Goal: Information Seeking & Learning: Find specific page/section

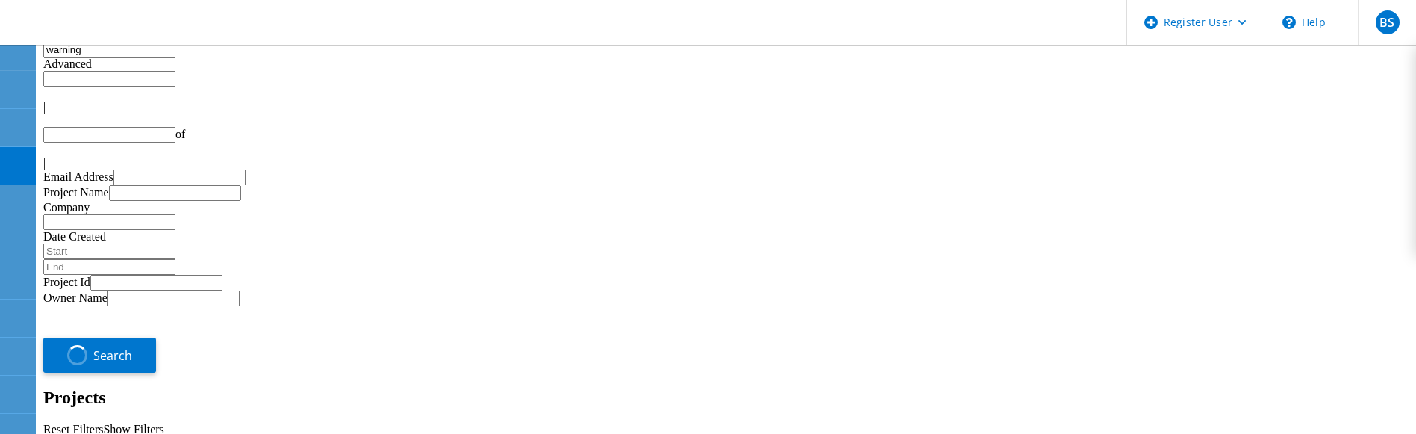
type input "1"
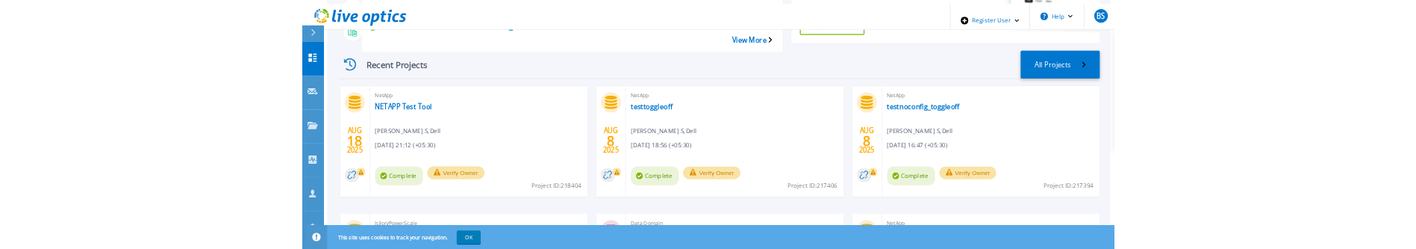
scroll to position [233, 0]
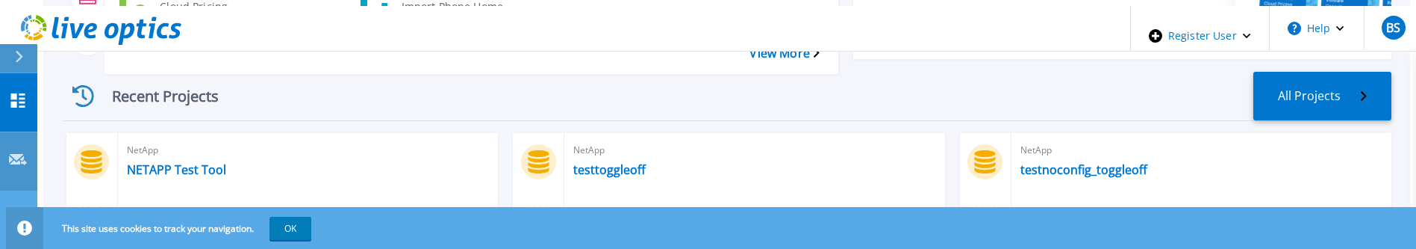
click at [11, 212] on icon at bounding box center [18, 218] width 18 height 13
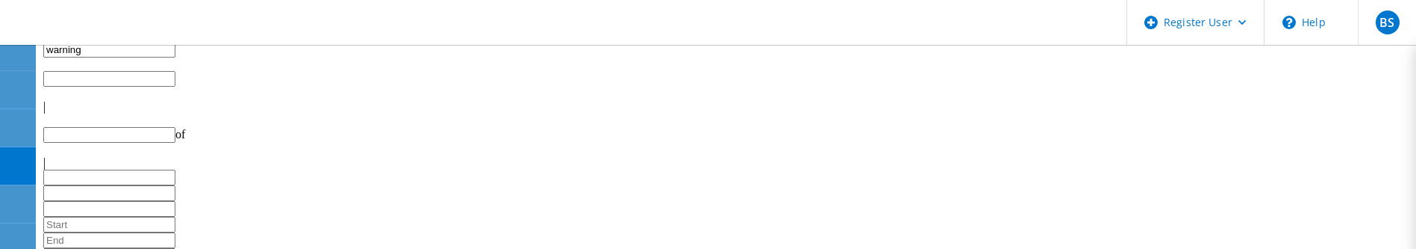
type input "1"
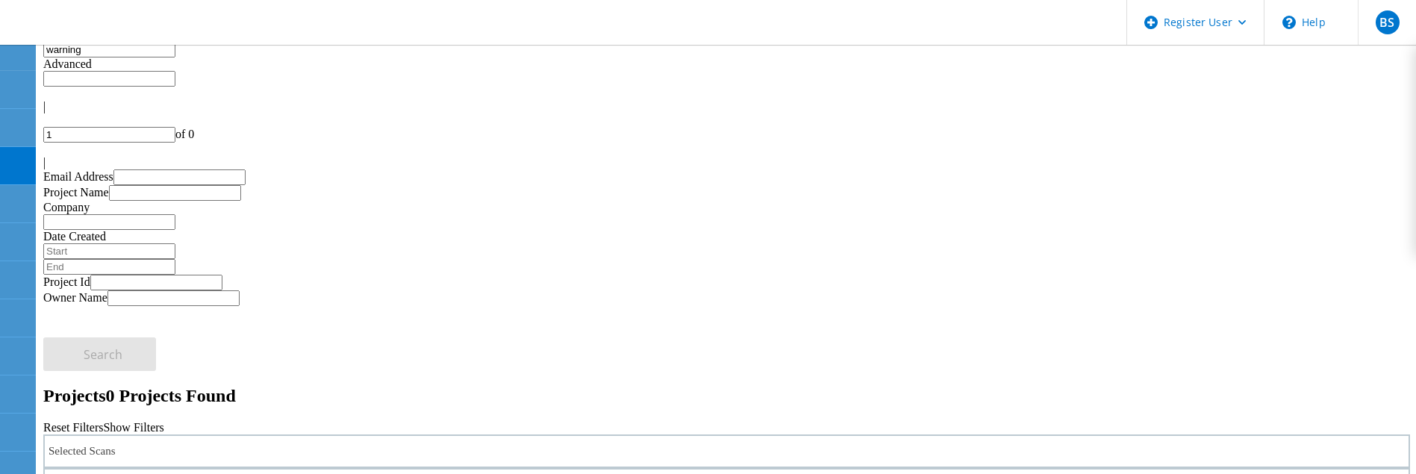
click at [175, 57] on input "warning" at bounding box center [109, 50] width 132 height 16
type input "7mode"
click at [392, 248] on div "Selected Scans" at bounding box center [726, 451] width 1366 height 34
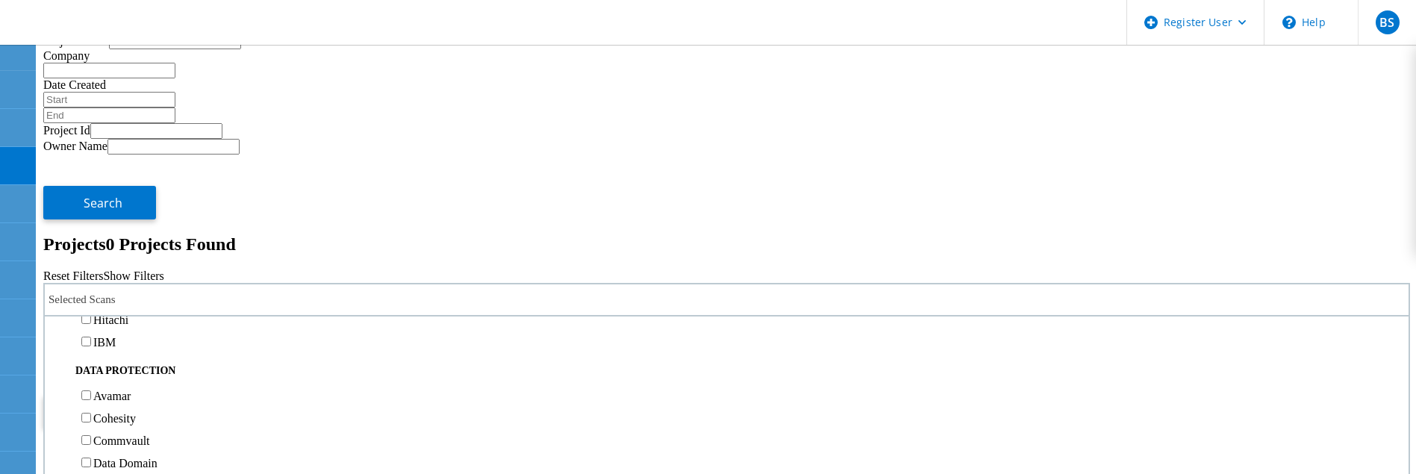
scroll to position [560, 0]
click at [131, 222] on label "NetApp" at bounding box center [112, 228] width 38 height 13
click at [91, 222] on input "NetApp" at bounding box center [86, 227] width 10 height 10
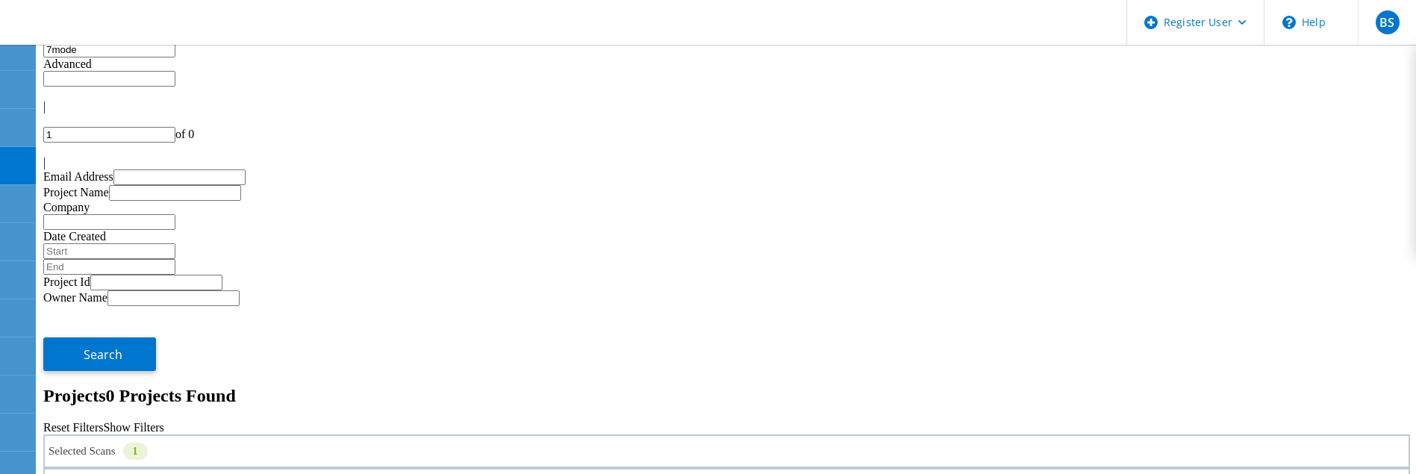
drag, startPoint x: 946, startPoint y: 189, endPoint x: 946, endPoint y: 198, distance: 9.0
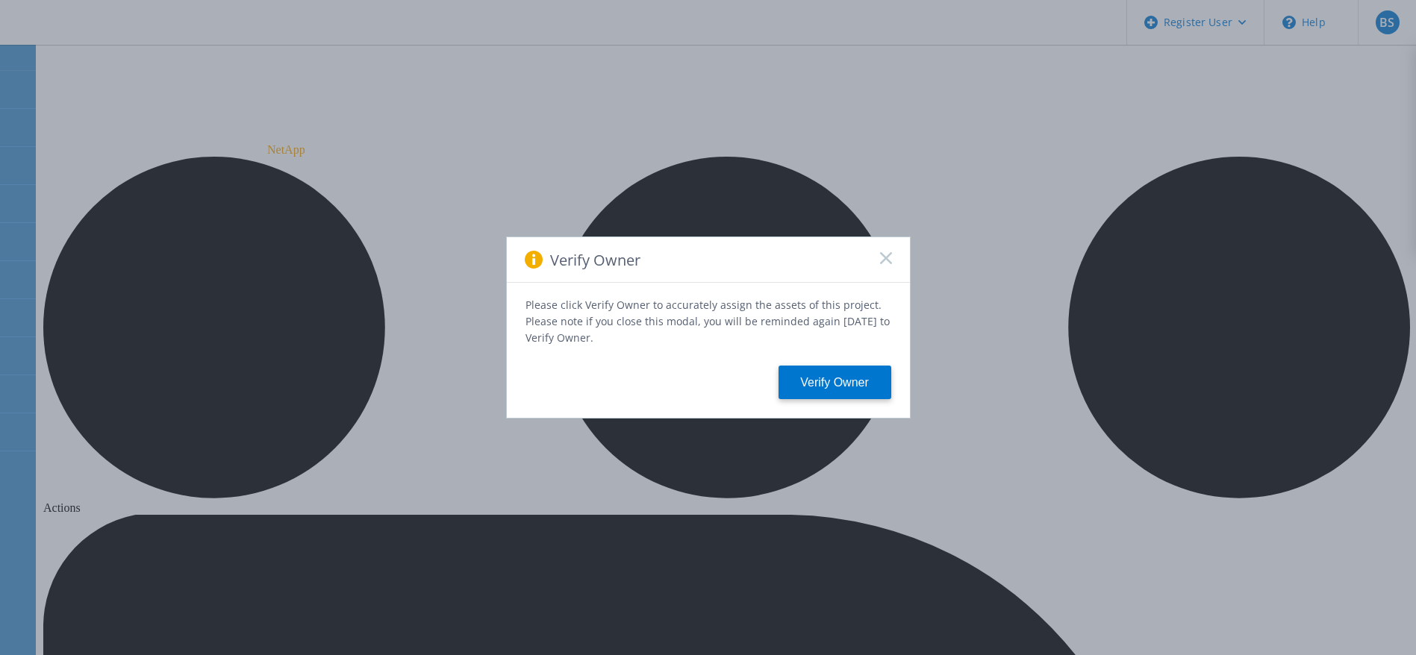
click at [881, 253] on div "Verify Owner" at bounding box center [708, 260] width 403 height 46
drag, startPoint x: 884, startPoint y: 263, endPoint x: 894, endPoint y: 259, distance: 11.1
click at [894, 259] on div "Verify Owner" at bounding box center [708, 260] width 403 height 46
click at [886, 261] on rect at bounding box center [885, 257] width 13 height 13
